Goal: Task Accomplishment & Management: Use online tool/utility

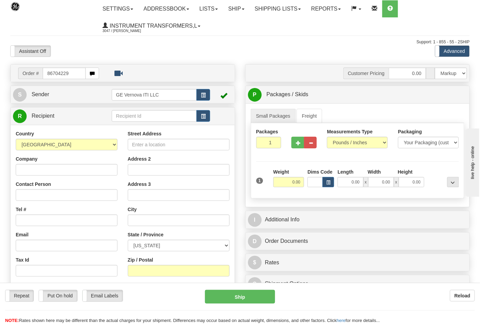
type input "86704229"
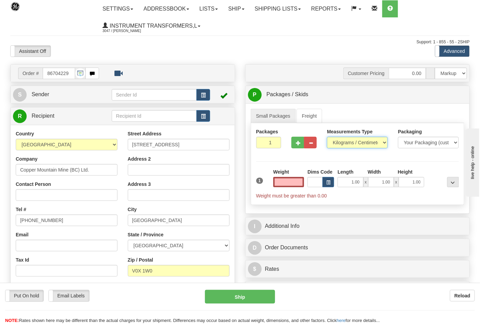
type input "0.00"
click at [350, 142] on select "Pounds / Inches Kilograms / Centimeters" at bounding box center [357, 143] width 61 height 12
select select "0"
click at [327, 137] on select "Pounds / Inches Kilograms / Centimeters" at bounding box center [357, 143] width 61 height 12
drag, startPoint x: 289, startPoint y: 180, endPoint x: 307, endPoint y: 182, distance: 17.2
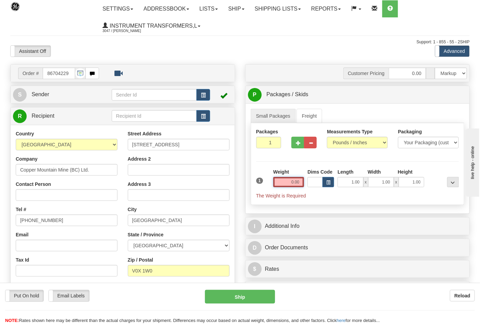
click at [307, 182] on div "1 Weight 0.00 Dims Code 1.00" at bounding box center [357, 184] width 206 height 31
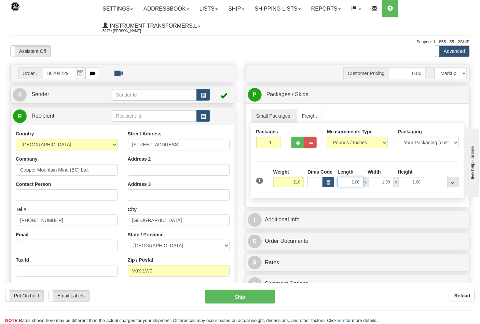
type input "210.00"
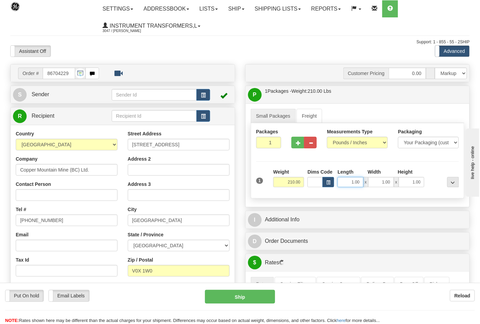
drag, startPoint x: 347, startPoint y: 183, endPoint x: 362, endPoint y: 184, distance: 15.4
click at [362, 184] on input "1.00" at bounding box center [350, 182] width 26 height 10
type input "24.00"
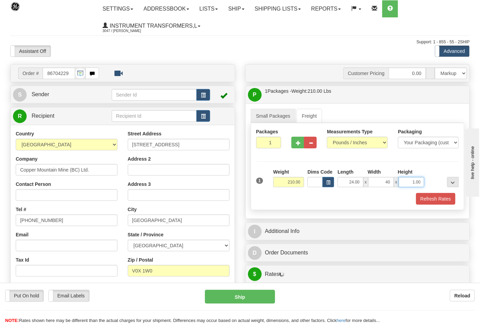
type input "40.00"
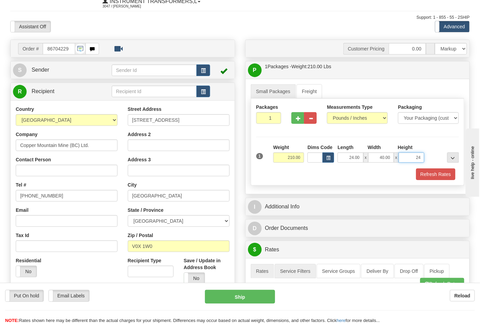
scroll to position [38, 0]
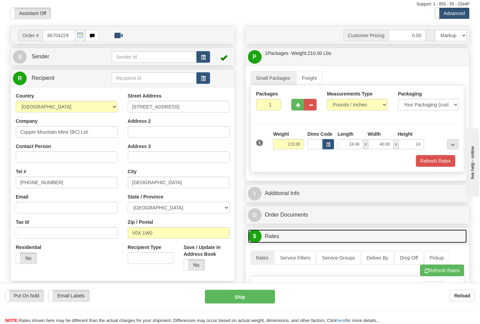
type input "24.00"
click at [279, 238] on link "$ Rates" at bounding box center [357, 237] width 219 height 14
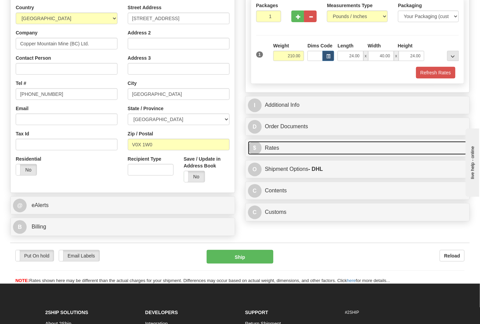
scroll to position [152, 0]
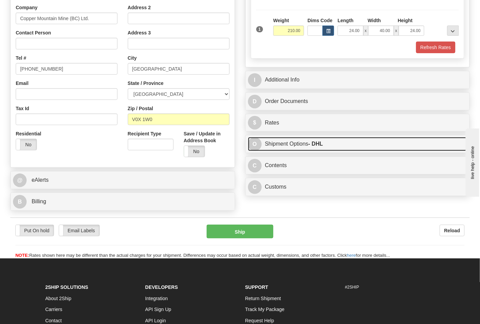
click at [281, 145] on link "O Shipment Options - DHL" at bounding box center [357, 144] width 219 height 14
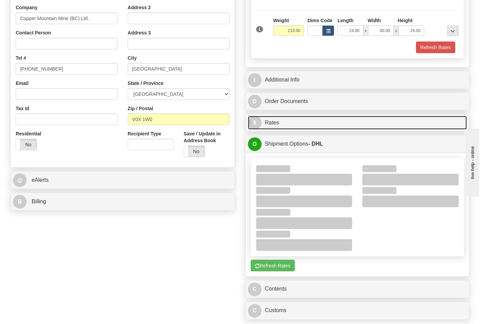
click at [278, 124] on link "$ Rates" at bounding box center [357, 123] width 219 height 14
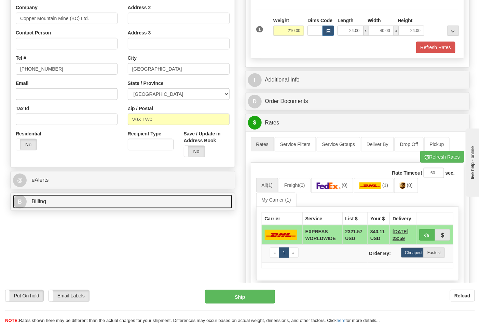
click at [110, 198] on link "B Billing" at bounding box center [122, 202] width 219 height 14
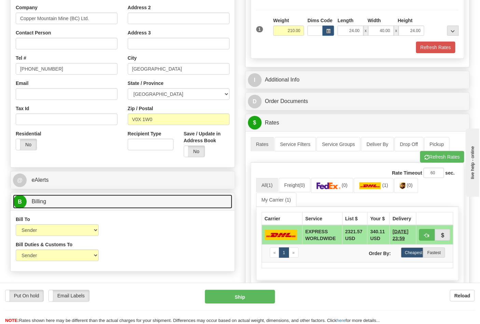
click at [110, 198] on link "B Billing" at bounding box center [122, 202] width 219 height 14
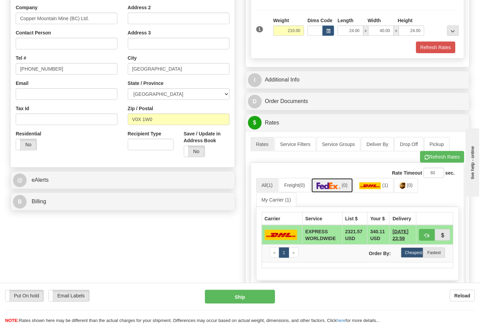
click at [338, 188] on img at bounding box center [328, 186] width 24 height 7
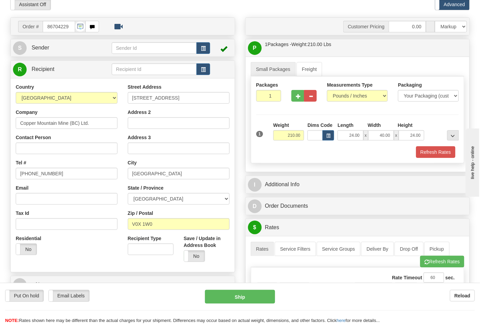
scroll to position [38, 0]
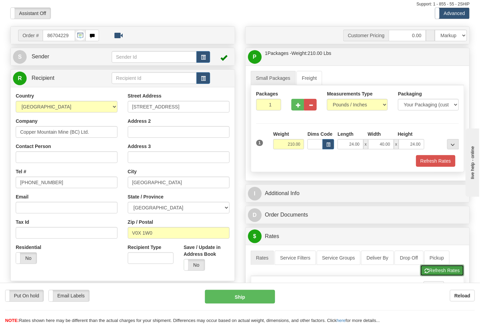
click at [437, 276] on button "Refresh Rates" at bounding box center [442, 271] width 44 height 12
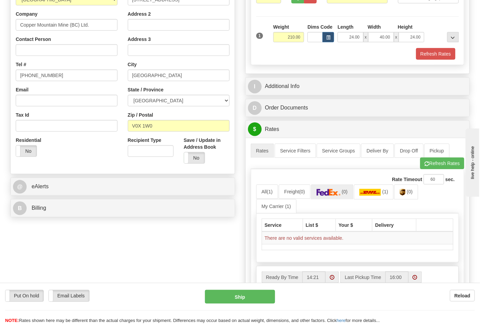
scroll to position [152, 0]
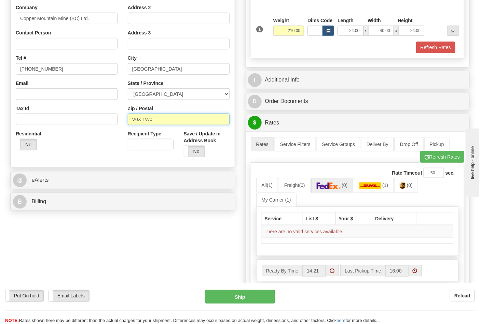
click at [142, 117] on input "V0X 1W0" at bounding box center [179, 120] width 102 height 12
type input "V0X1W0"
click at [451, 156] on button "Refresh Rates" at bounding box center [442, 157] width 44 height 12
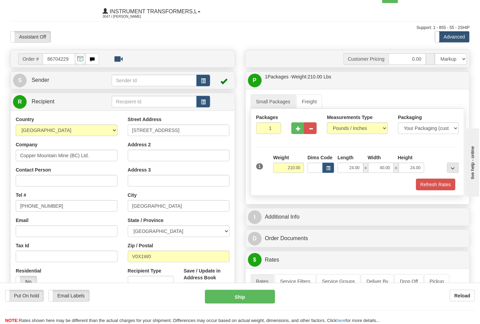
scroll to position [0, 0]
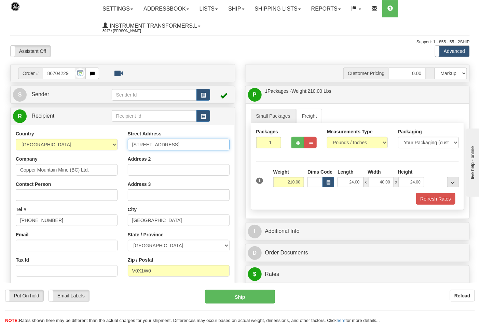
drag, startPoint x: 207, startPoint y: 146, endPoint x: 113, endPoint y: 149, distance: 94.3
click at [113, 149] on div "Country [GEOGRAPHIC_DATA] [GEOGRAPHIC_DATA] [GEOGRAPHIC_DATA] [GEOGRAPHIC_DATA]…" at bounding box center [123, 222] width 224 height 184
click at [429, 158] on div "Packages 1 1 Measurements Type" at bounding box center [358, 166] width 214 height 87
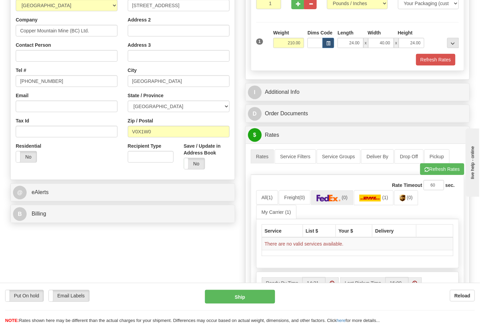
scroll to position [152, 0]
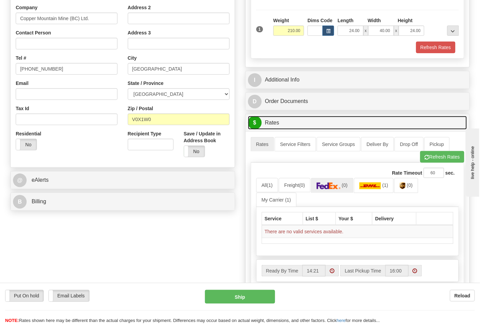
click at [264, 124] on link "$ Rates" at bounding box center [357, 123] width 219 height 14
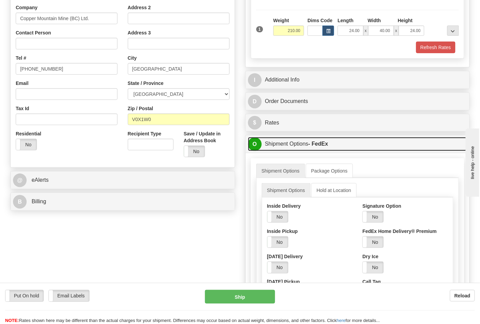
click at [282, 145] on link "O Shipment Options - FedEx" at bounding box center [357, 144] width 219 height 14
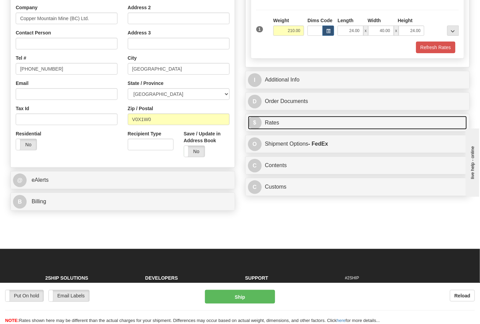
click at [278, 127] on link "$ Rates" at bounding box center [357, 123] width 219 height 14
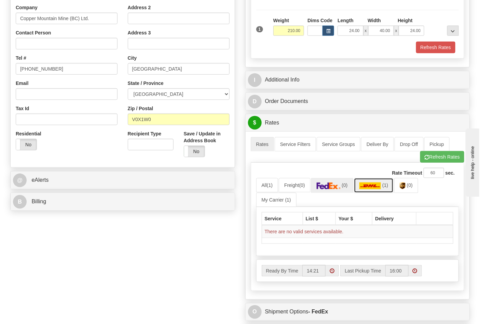
click at [373, 189] on img at bounding box center [370, 186] width 22 height 7
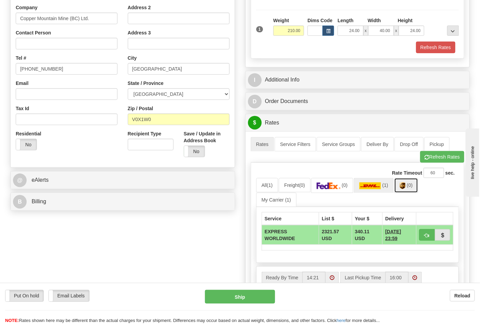
click at [405, 188] on img at bounding box center [402, 186] width 6 height 7
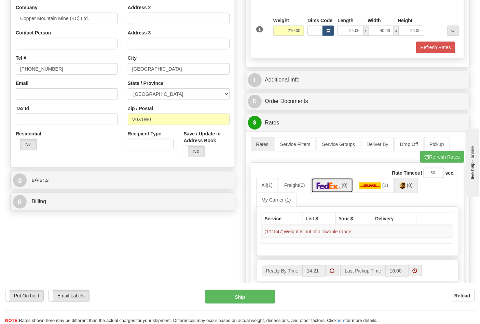
click at [328, 183] on link "(0)" at bounding box center [332, 185] width 42 height 15
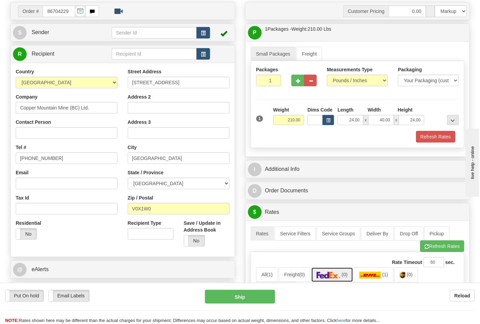
scroll to position [38, 0]
